Goal: Check status

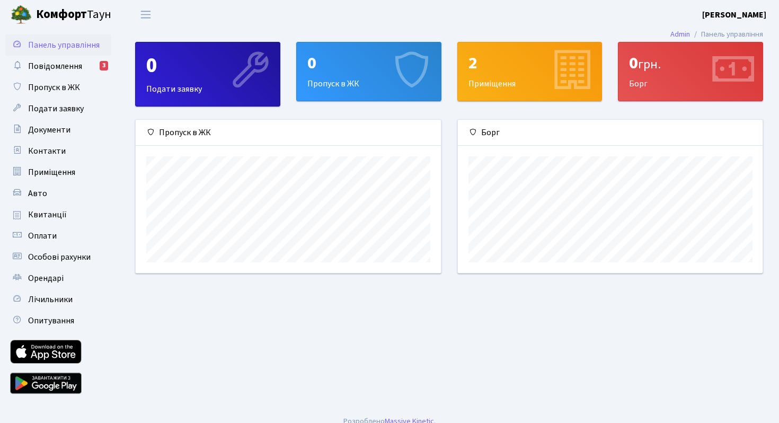
scroll to position [153, 305]
click at [354, 76] on div "0 Пропуск в ЖК" at bounding box center [369, 71] width 144 height 58
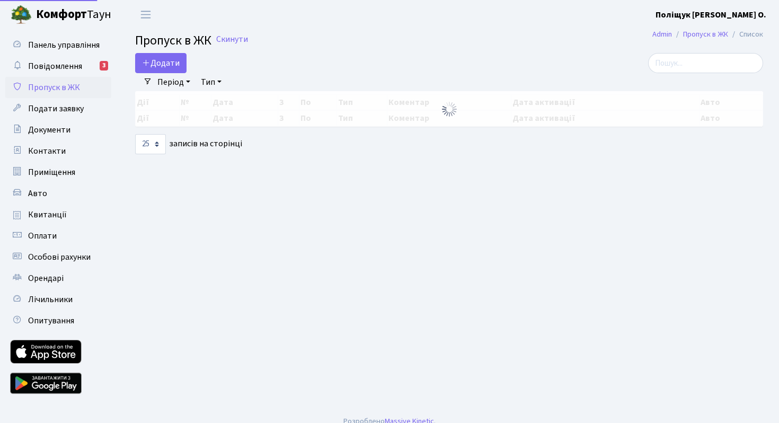
select select "25"
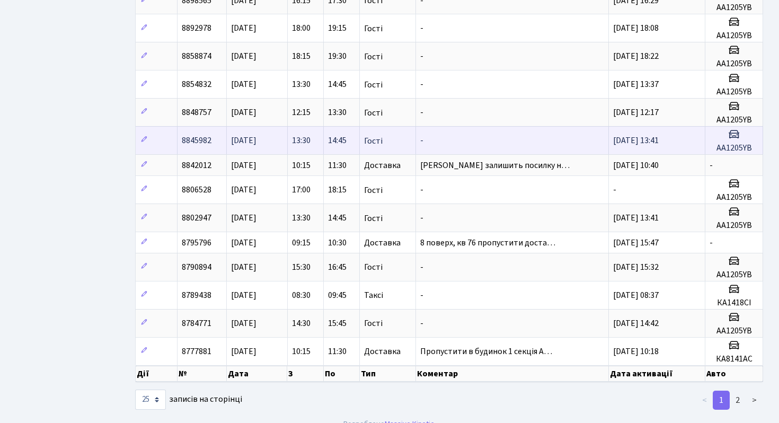
scroll to position [425, 0]
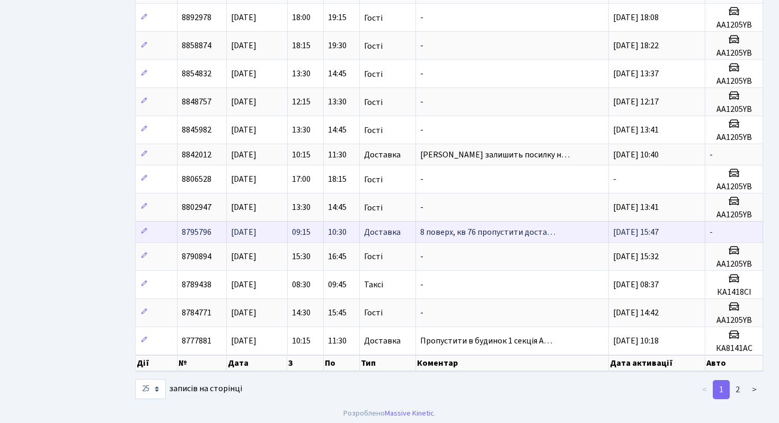
click at [475, 229] on span "8 поверх, кв 76 пропустити доста…" at bounding box center [487, 232] width 135 height 12
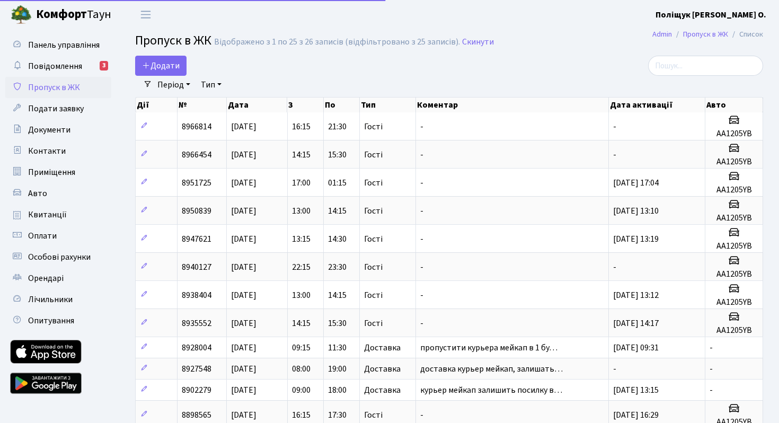
select select "25"
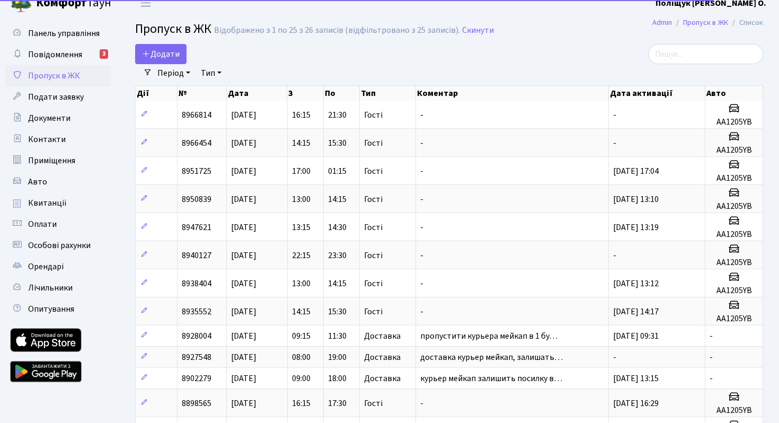
scroll to position [429, 0]
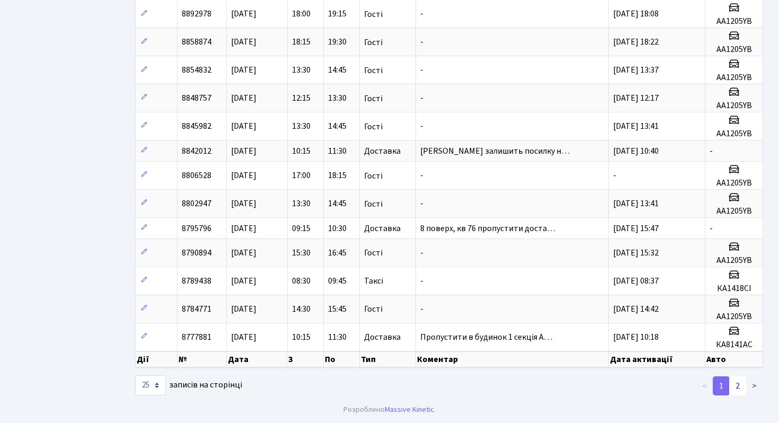
click at [739, 390] on link "2" at bounding box center [738, 385] width 17 height 19
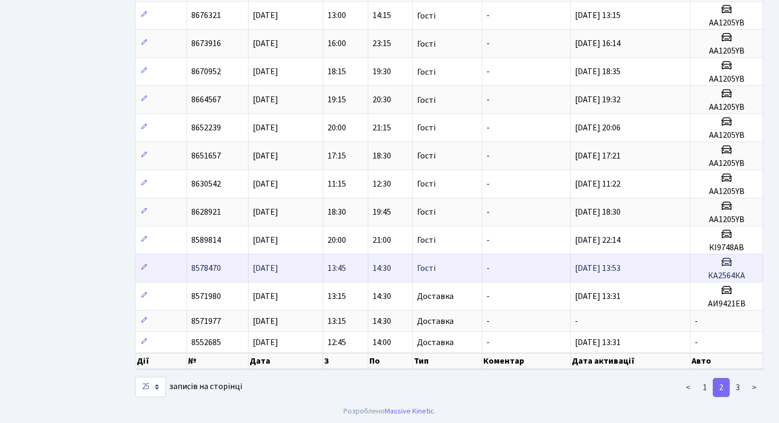
scroll to position [450, 0]
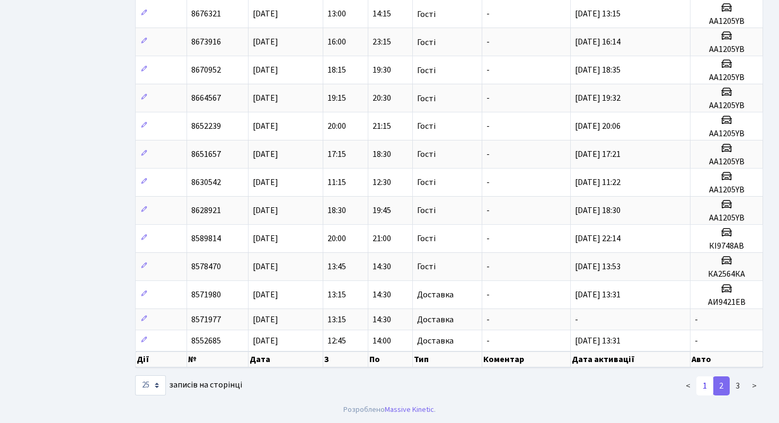
click at [713, 391] on link "1" at bounding box center [705, 385] width 17 height 19
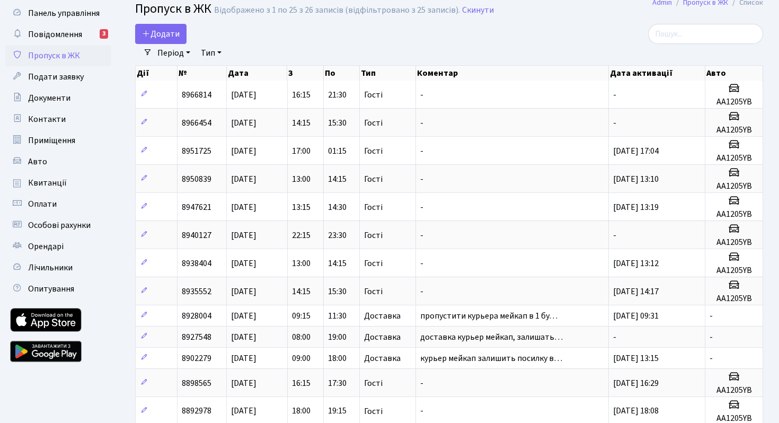
scroll to position [0, 0]
